Goal: Task Accomplishment & Management: Complete application form

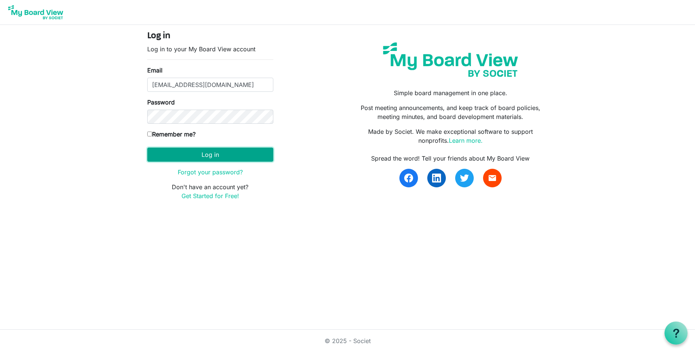
click at [199, 153] on button "Log in" at bounding box center [210, 155] width 126 height 14
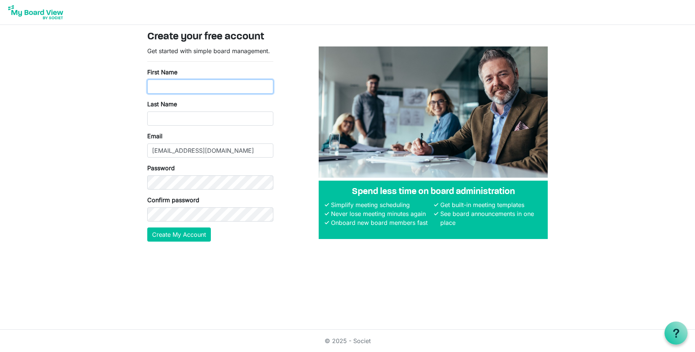
click at [158, 85] on input "First Name" at bounding box center [210, 87] width 126 height 14
type input "Paul"
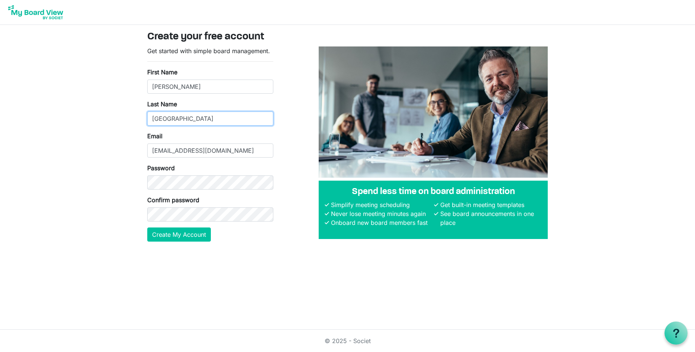
type input "Stanford"
click at [180, 236] on button "Create My Account" at bounding box center [179, 234] width 64 height 14
